Goal: Transaction & Acquisition: Purchase product/service

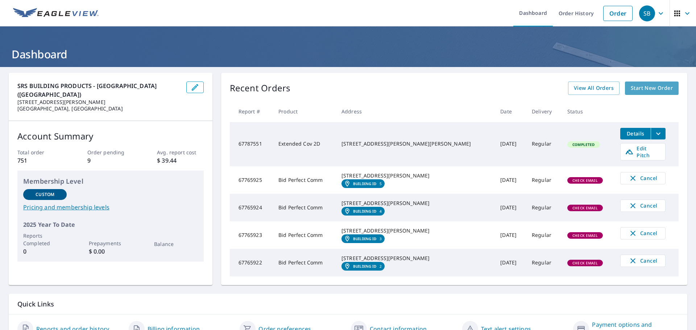
click at [650, 87] on span "Start New Order" at bounding box center [652, 88] width 42 height 9
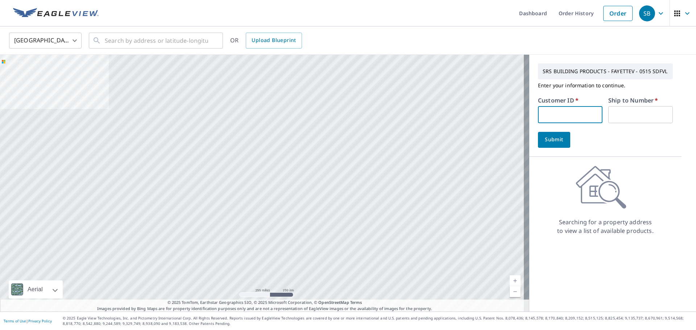
click at [577, 112] on input "text" at bounding box center [570, 114] width 65 height 17
type input "S012067"
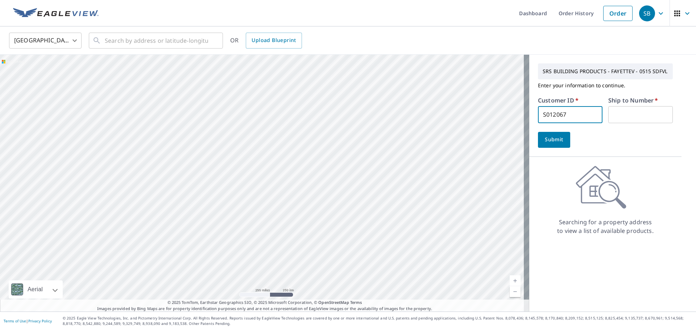
click at [636, 116] on input "text" at bounding box center [641, 114] width 65 height 17
type input "1"
click at [557, 138] on span "Submit" at bounding box center [554, 139] width 21 height 9
click at [115, 42] on input "text" at bounding box center [156, 40] width 103 height 20
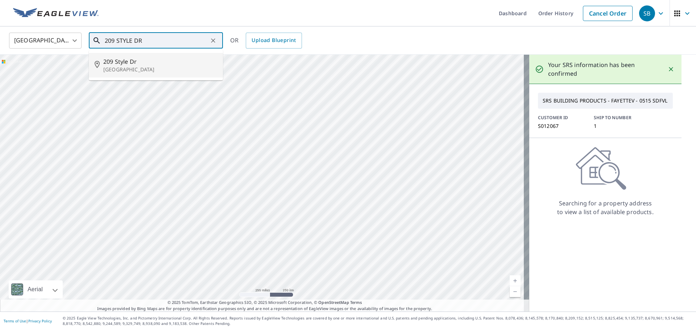
click at [151, 71] on p "[GEOGRAPHIC_DATA]" at bounding box center [160, 69] width 114 height 7
type input "[STREET_ADDRESS][PERSON_NAME]"
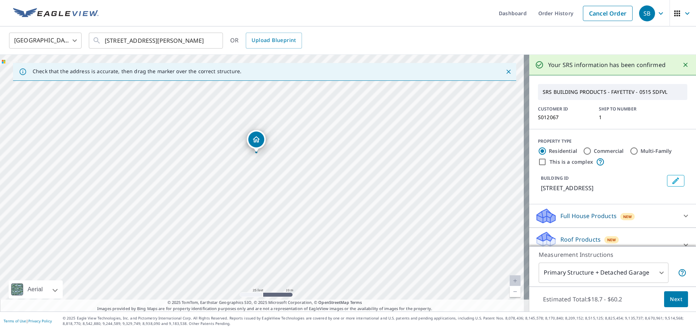
drag, startPoint x: 259, startPoint y: 145, endPoint x: 261, endPoint y: 209, distance: 63.9
click at [261, 209] on div "[STREET_ADDRESS][PERSON_NAME]" at bounding box center [265, 183] width 530 height 257
drag, startPoint x: 258, startPoint y: 156, endPoint x: 265, endPoint y: 153, distance: 8.4
click at [683, 299] on div "Estimated Total: $18.7 - $60.2 Next" at bounding box center [613, 299] width 167 height 25
click at [678, 300] on button "Next" at bounding box center [677, 300] width 24 height 16
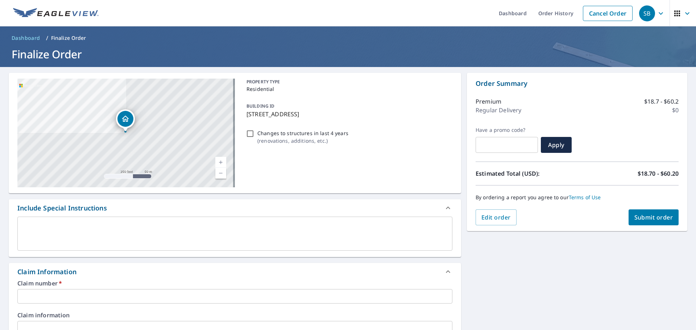
drag, startPoint x: 338, startPoint y: 114, endPoint x: 245, endPoint y: 120, distance: 92.7
click at [245, 120] on div "BUILDING ID [STREET_ADDRESS]" at bounding box center [348, 110] width 209 height 23
checkbox input "true"
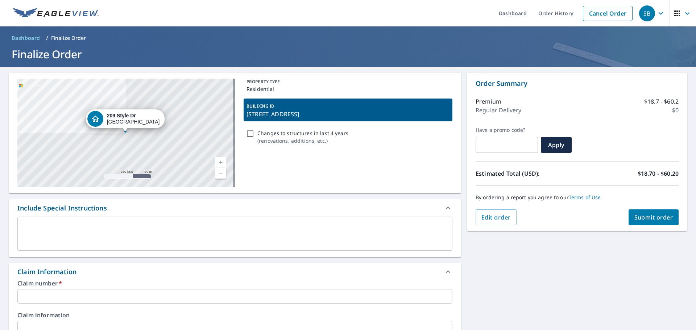
copy p "[STREET_ADDRESS]"
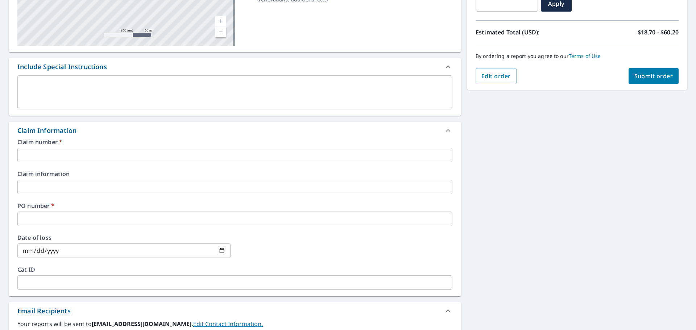
scroll to position [145, 0]
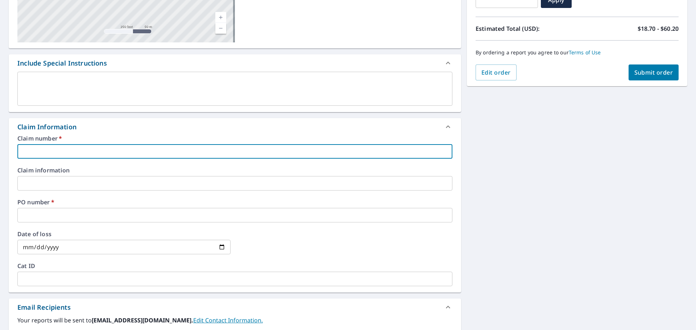
paste input "[STREET_ADDRESS]"
type input "[STREET_ADDRESS]"
checkbox input "true"
type input "[STREET_ADDRESS]"
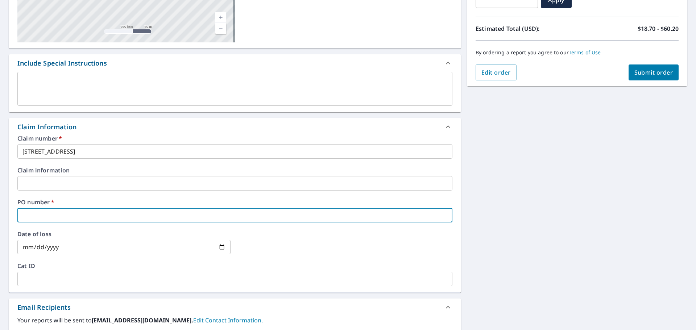
paste input "[STREET_ADDRESS]"
type input "[STREET_ADDRESS]"
checkbox input "true"
type input "[STREET_ADDRESS]"
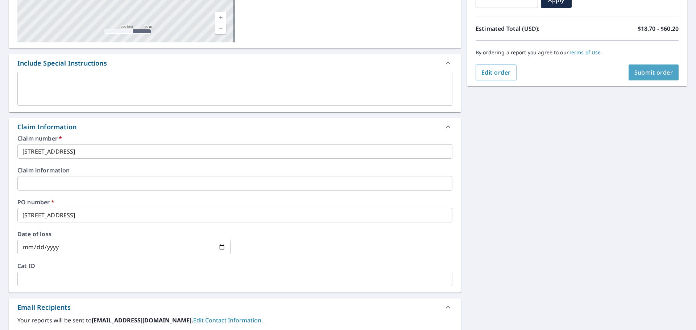
click at [648, 73] on span "Submit order" at bounding box center [654, 73] width 39 height 8
checkbox input "true"
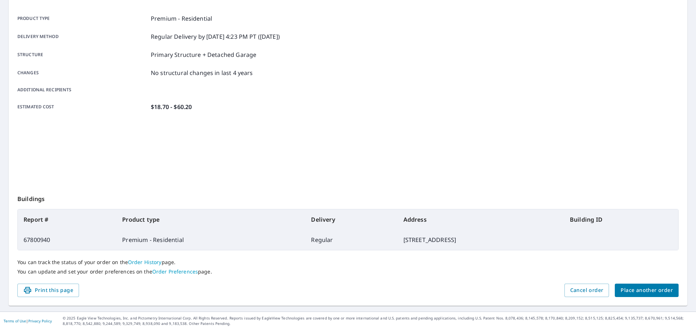
scroll to position [96, 0]
